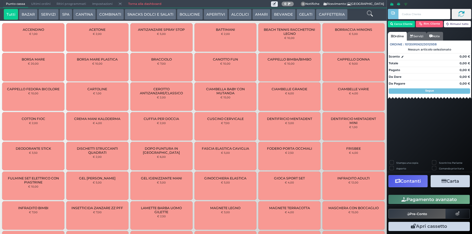
click at [39, 13] on button "SERVIZI" at bounding box center [48, 14] width 20 height 11
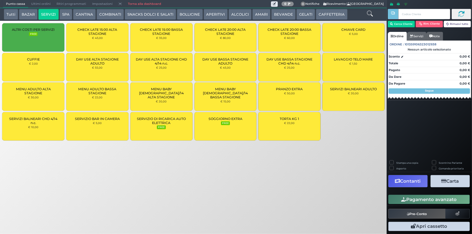
click at [32, 61] on div "CUFFIE € 2,00" at bounding box center [33, 67] width 62 height 28
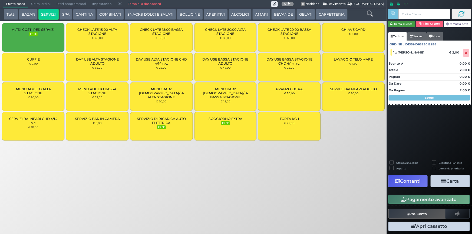
click at [397, 22] on button "Cerca Cliente" at bounding box center [401, 24] width 27 height 6
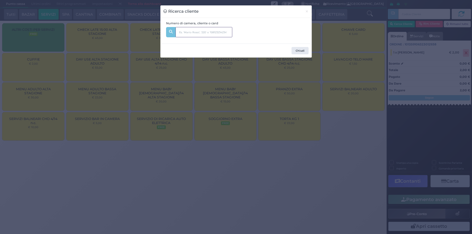
click at [189, 28] on input "text" at bounding box center [203, 32] width 57 height 10
type input "324"
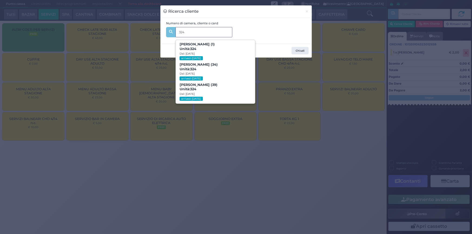
click at [208, 87] on span "Roberto Galante (39) Unità: 324 Dal: 10/08/2025 arrived-today" at bounding box center [215, 92] width 79 height 20
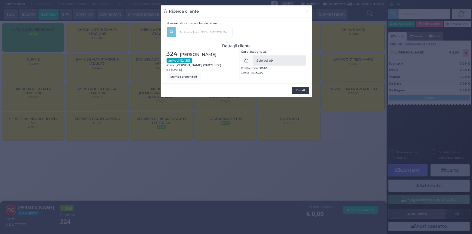
click at [296, 89] on button "Chiudi" at bounding box center [300, 91] width 17 height 8
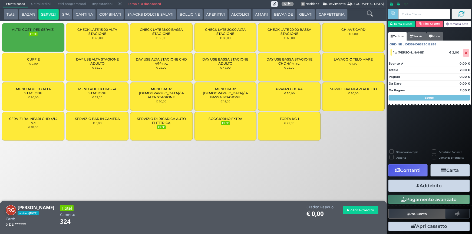
click at [451, 185] on button "Addebito" at bounding box center [428, 186] width 81 height 12
